Goal: Transaction & Acquisition: Purchase product/service

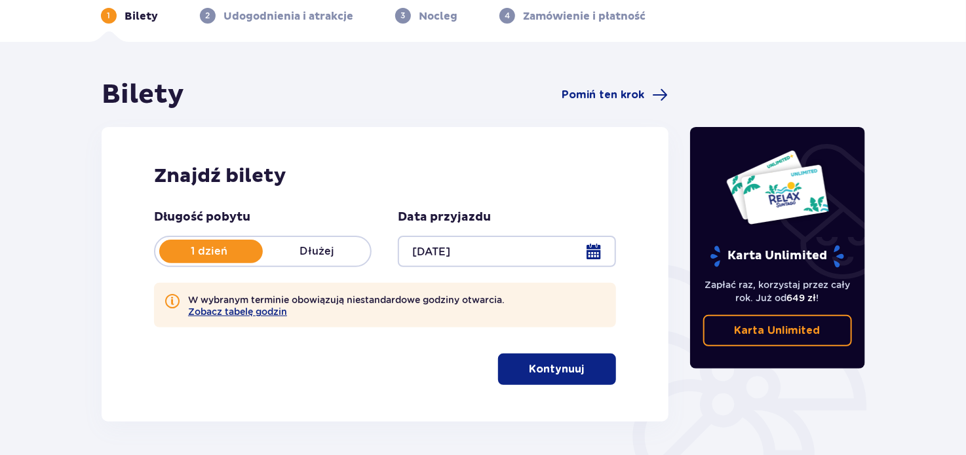
scroll to position [131, 0]
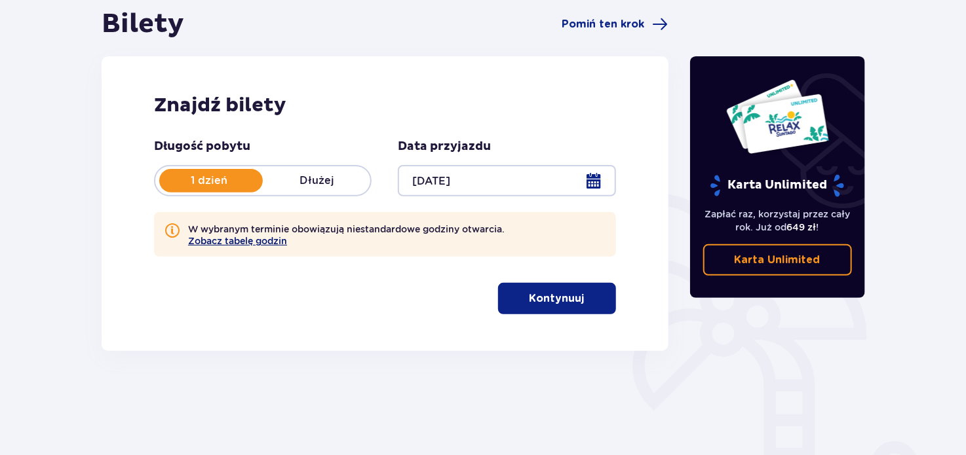
click at [248, 240] on button "Zobacz tabelę godzin" at bounding box center [237, 241] width 99 height 10
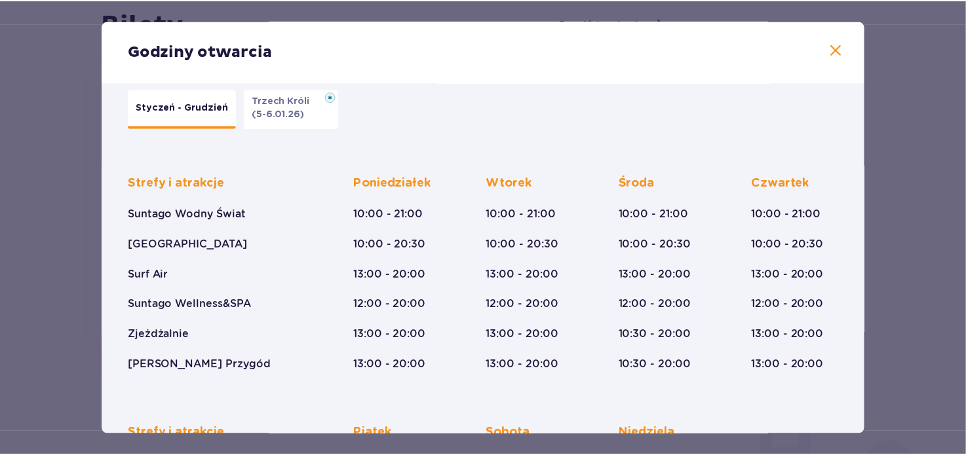
scroll to position [21, 0]
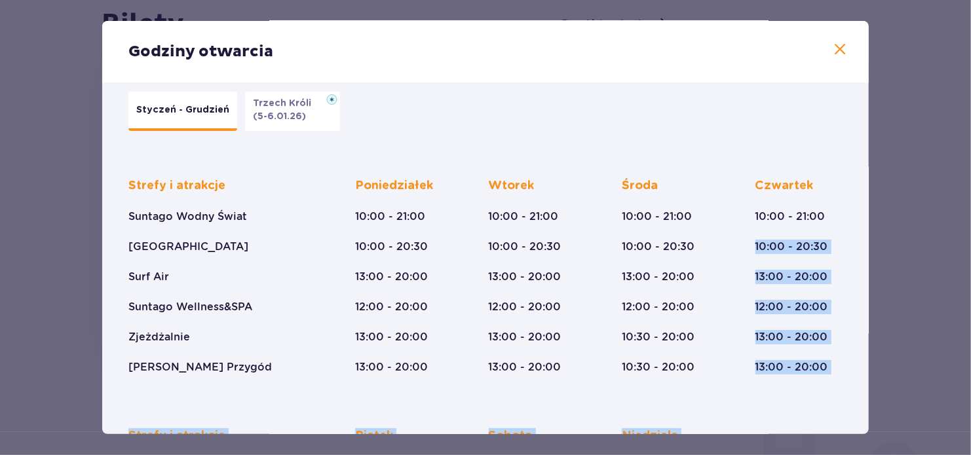
drag, startPoint x: 869, startPoint y: 208, endPoint x: 871, endPoint y: 396, distance: 187.4
click at [871, 396] on div "Godziny otwarcia Styczeń - Grudzień Trzech Króli (5-6.01.26) Strefy i atrakcje …" at bounding box center [485, 227] width 971 height 455
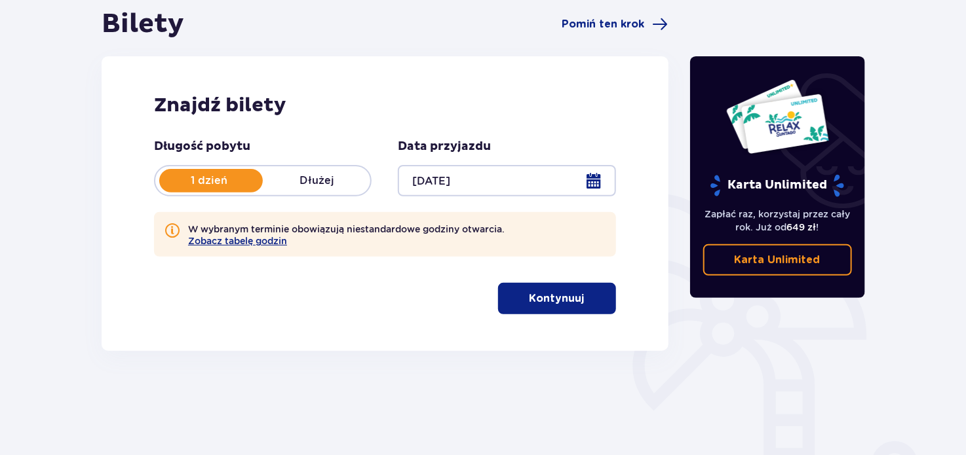
click at [801, 415] on div "Karta Unlimited Zapłać raz, korzystaj przez cały rok. Już od 649 zł ! Karta Unl…" at bounding box center [777, 233] width 197 height 450
click at [622, 267] on div "Znajdź bilety Długość pobytu 1 dzień Dłużej Data przyjazdu [DATE] W wybranym te…" at bounding box center [385, 203] width 567 height 295
click at [581, 302] on span "button" at bounding box center [587, 299] width 16 height 16
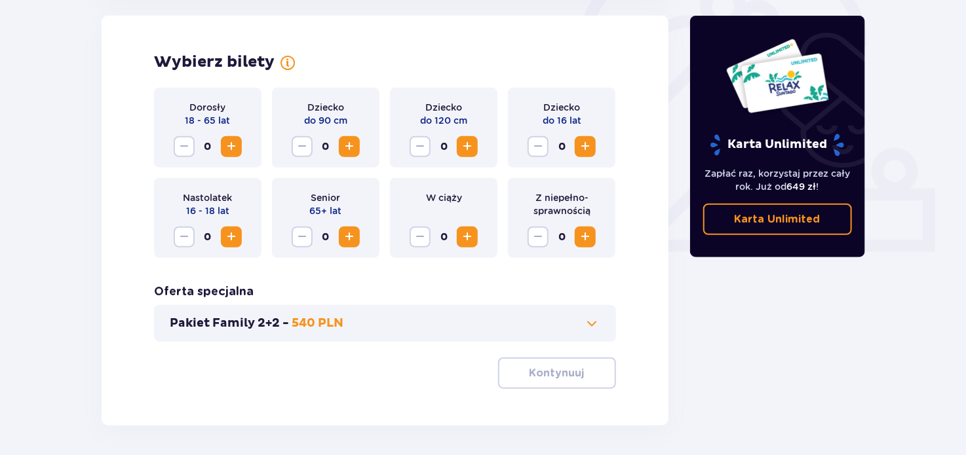
scroll to position [424, 0]
click at [233, 150] on span "Zwiększ" at bounding box center [231, 147] width 16 height 16
click at [472, 147] on span "Zwiększ" at bounding box center [467, 147] width 16 height 16
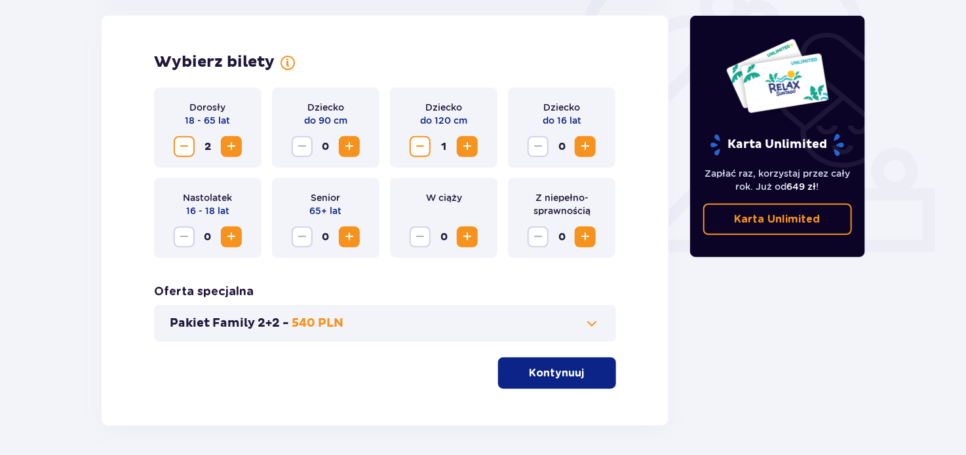
click at [472, 147] on span "Zwiększ" at bounding box center [467, 147] width 16 height 16
click at [187, 147] on span "Zmniejsz" at bounding box center [184, 147] width 16 height 16
click at [588, 238] on span "Zwiększ" at bounding box center [585, 237] width 16 height 16
click at [635, 282] on div "Wybierz bilety Dorosły 18 - 65 lat 1 Dziecko do 90 cm 0 Dziecko do 120 cm 2 Dzi…" at bounding box center [385, 221] width 567 height 410
click at [594, 326] on span at bounding box center [592, 324] width 16 height 16
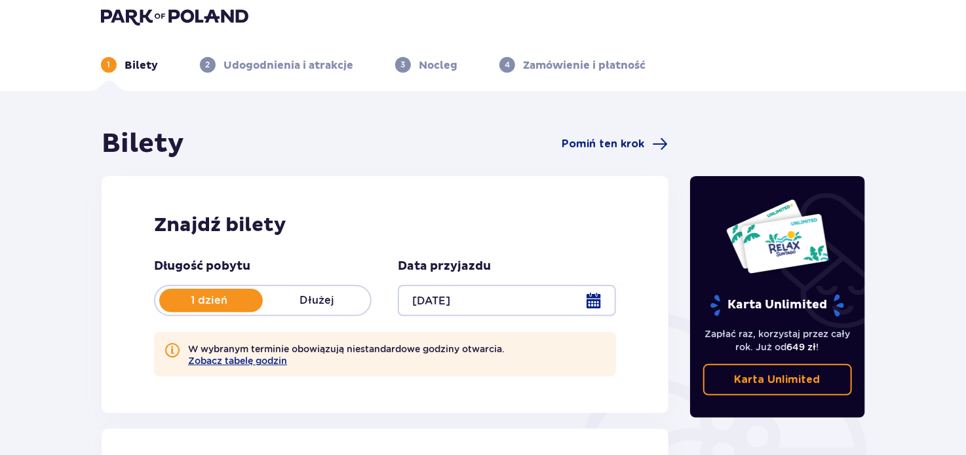
scroll to position [0, 0]
